Goal: Task Accomplishment & Management: Use online tool/utility

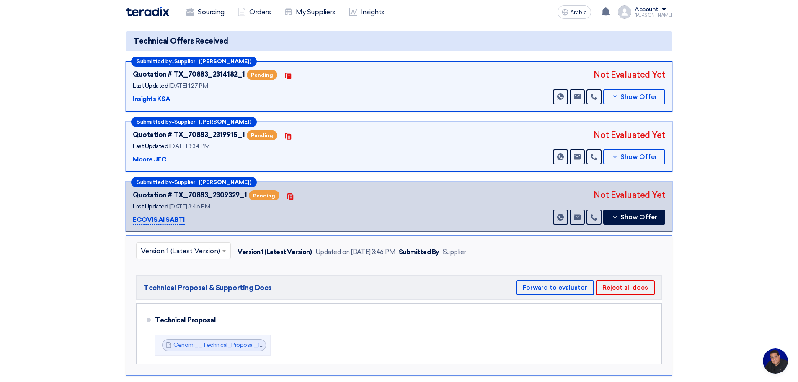
scroll to position [63, 0]
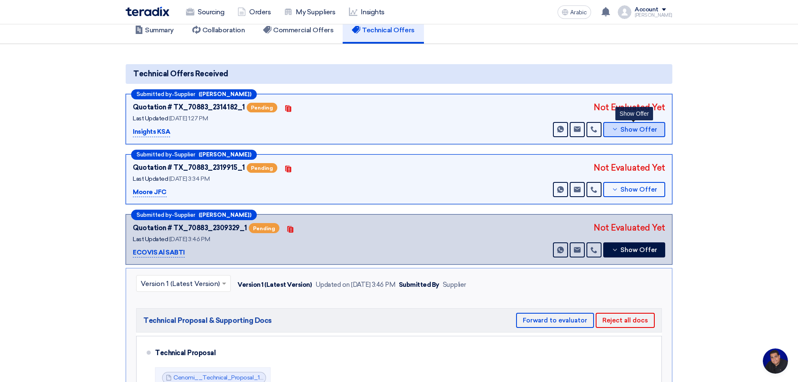
click at [633, 131] on font "Show Offer" at bounding box center [639, 130] width 37 height 8
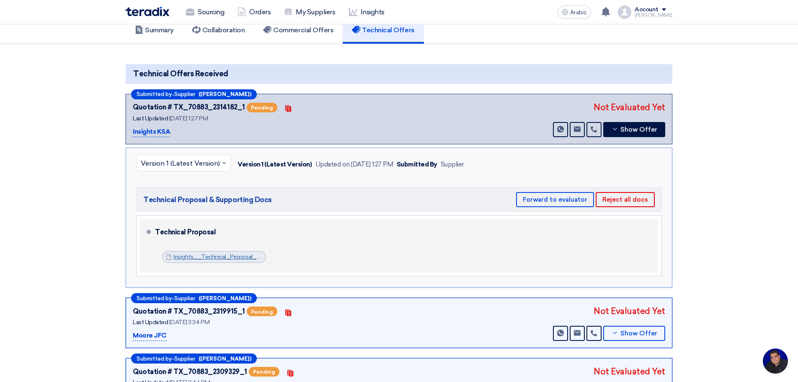
click at [199, 259] on font "Insights__Technical_Proposal__Business_Continuity_Management_Services__Cenomi_1…" at bounding box center [318, 256] width 290 height 7
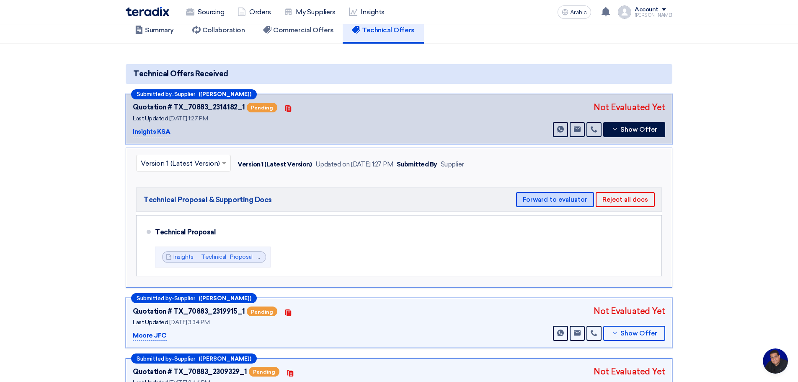
click at [562, 201] on font "Forward to evaluator" at bounding box center [555, 200] width 65 height 8
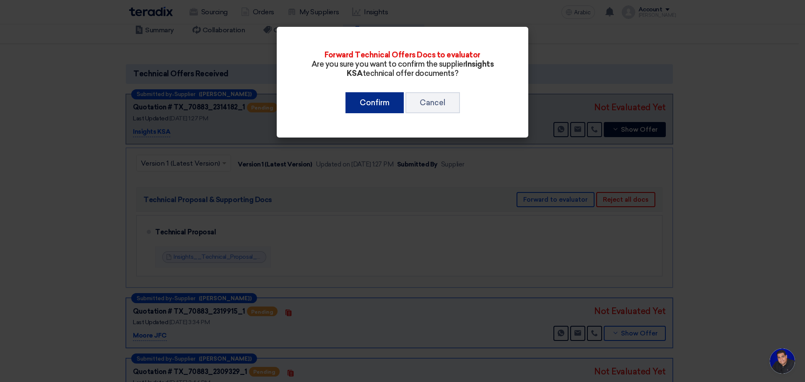
click at [378, 105] on font "Confirm" at bounding box center [375, 102] width 30 height 9
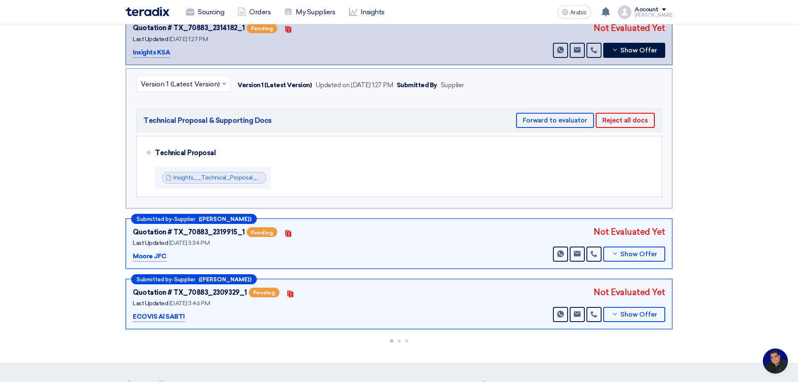
scroll to position [161, 0]
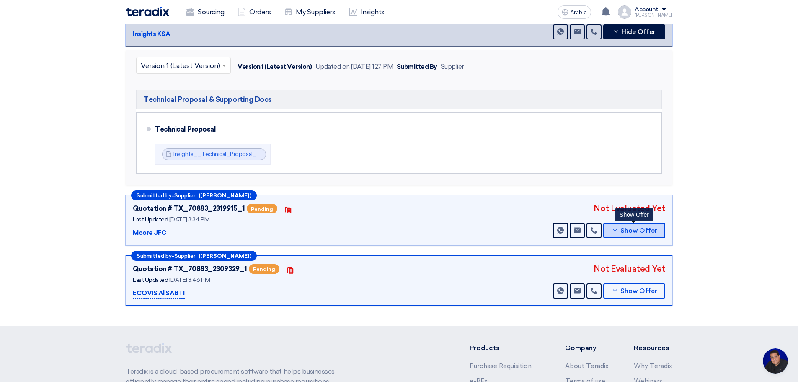
click at [632, 230] on font "Show Offer" at bounding box center [639, 231] width 37 height 8
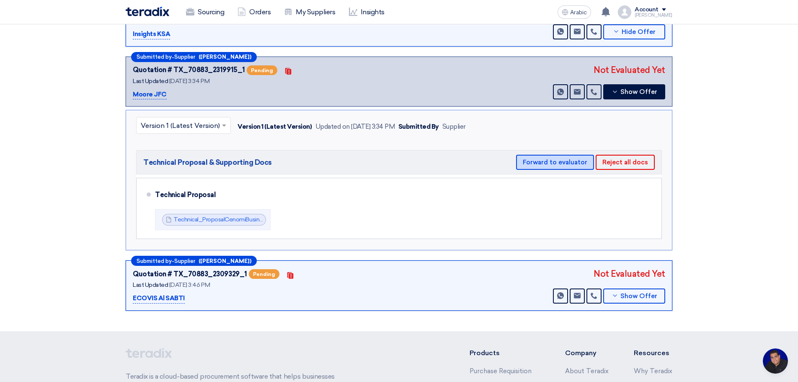
click at [543, 160] on font "Forward to evaluator" at bounding box center [555, 162] width 65 height 8
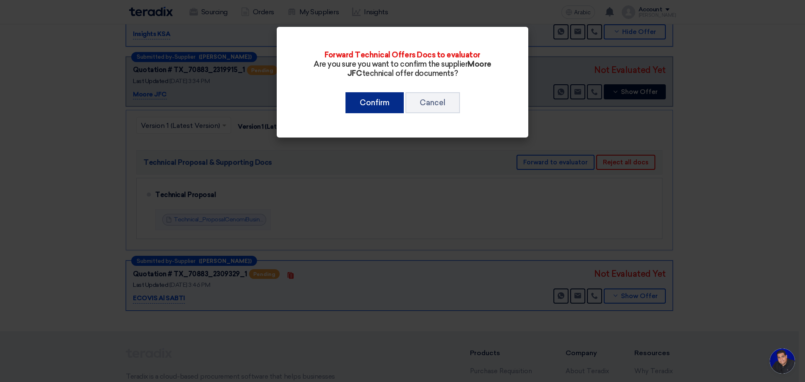
drag, startPoint x: 375, startPoint y: 100, endPoint x: 377, endPoint y: 104, distance: 4.5
click at [375, 101] on font "Confirm" at bounding box center [375, 102] width 30 height 9
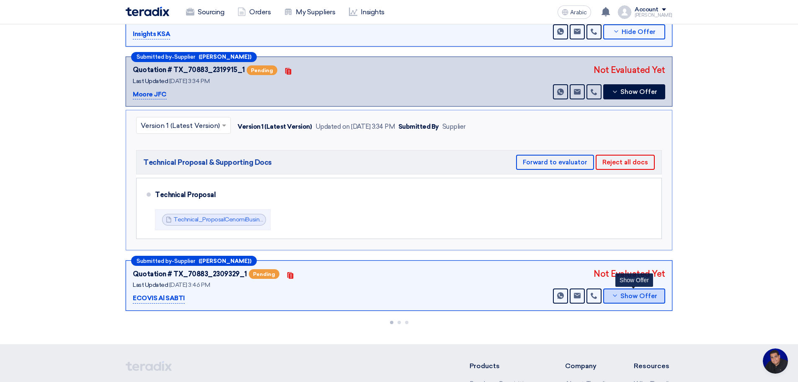
click at [629, 295] on font "Show Offer" at bounding box center [639, 296] width 37 height 8
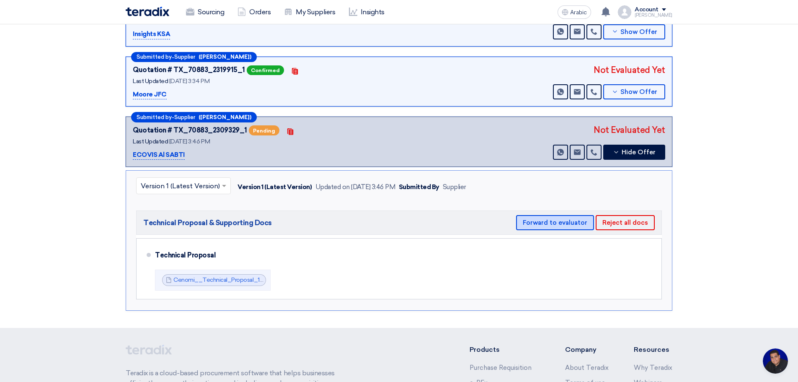
click at [548, 222] on font "Forward to evaluator" at bounding box center [555, 223] width 65 height 8
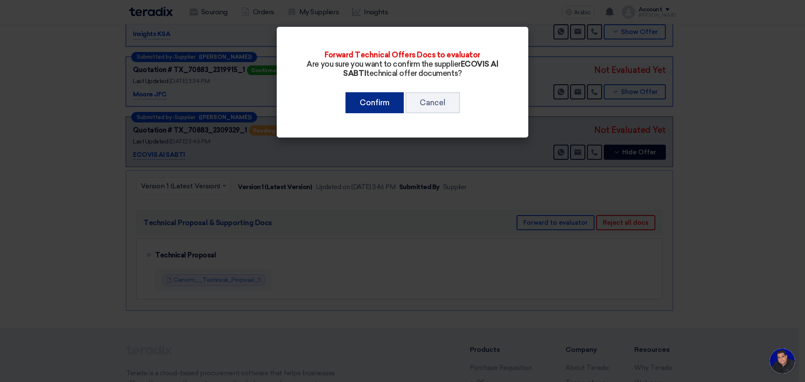
click at [370, 102] on font "Confirm" at bounding box center [375, 102] width 30 height 9
